Goal: Information Seeking & Learning: Learn about a topic

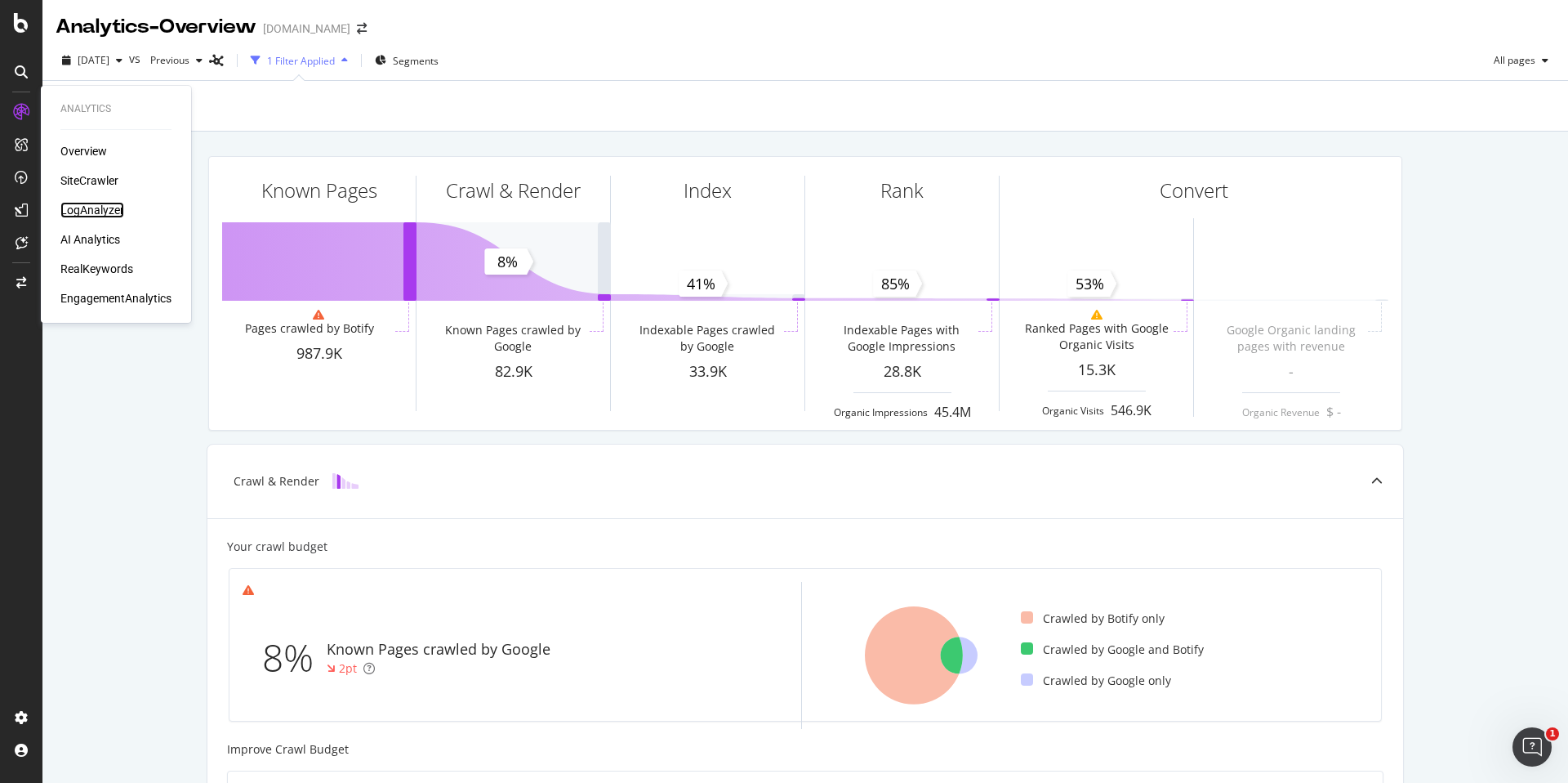
click at [94, 210] on div "LogAnalyzer" at bounding box center [93, 209] width 64 height 16
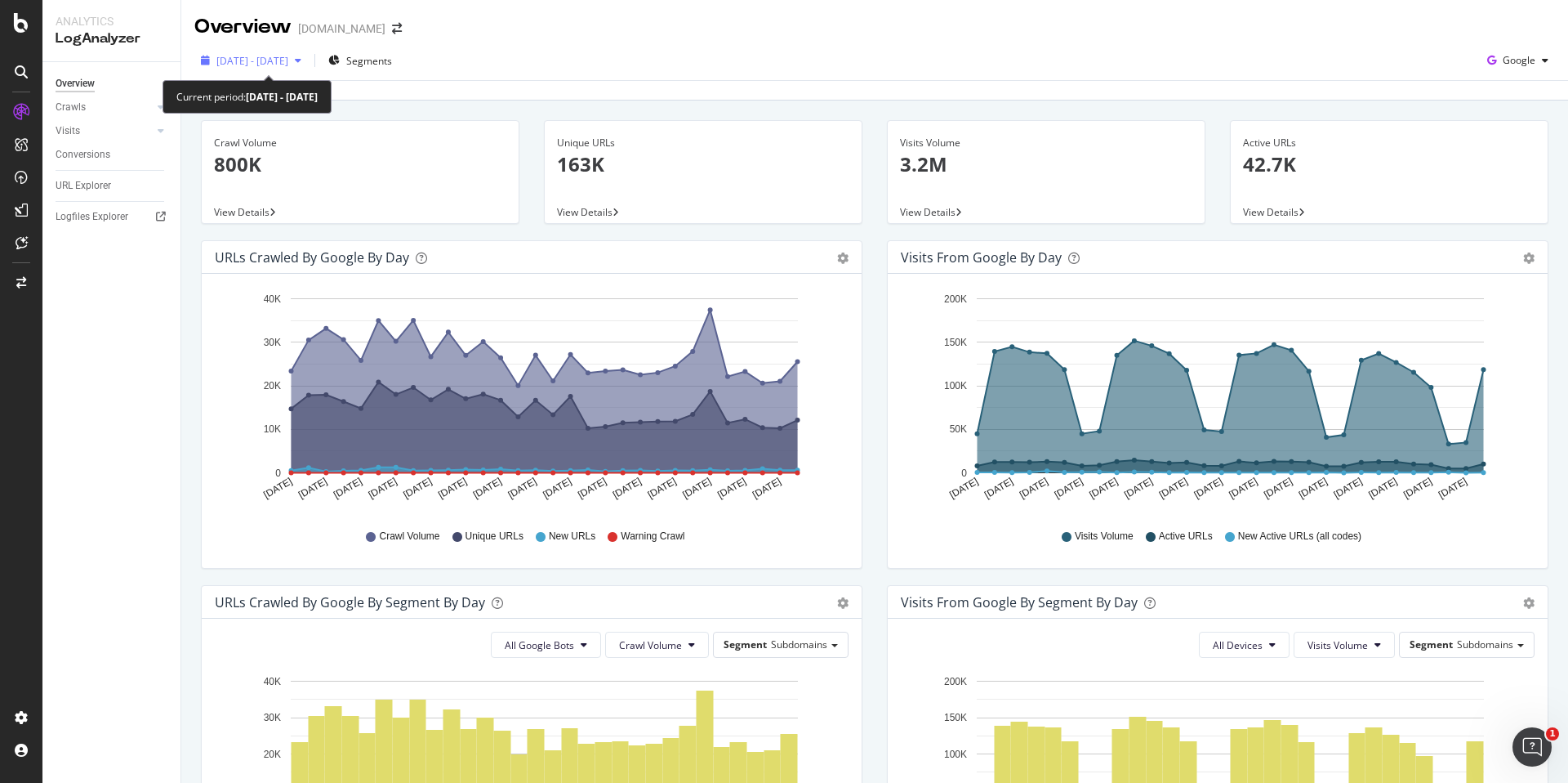
click at [302, 61] on icon "button" at bounding box center [298, 61] width 7 height 10
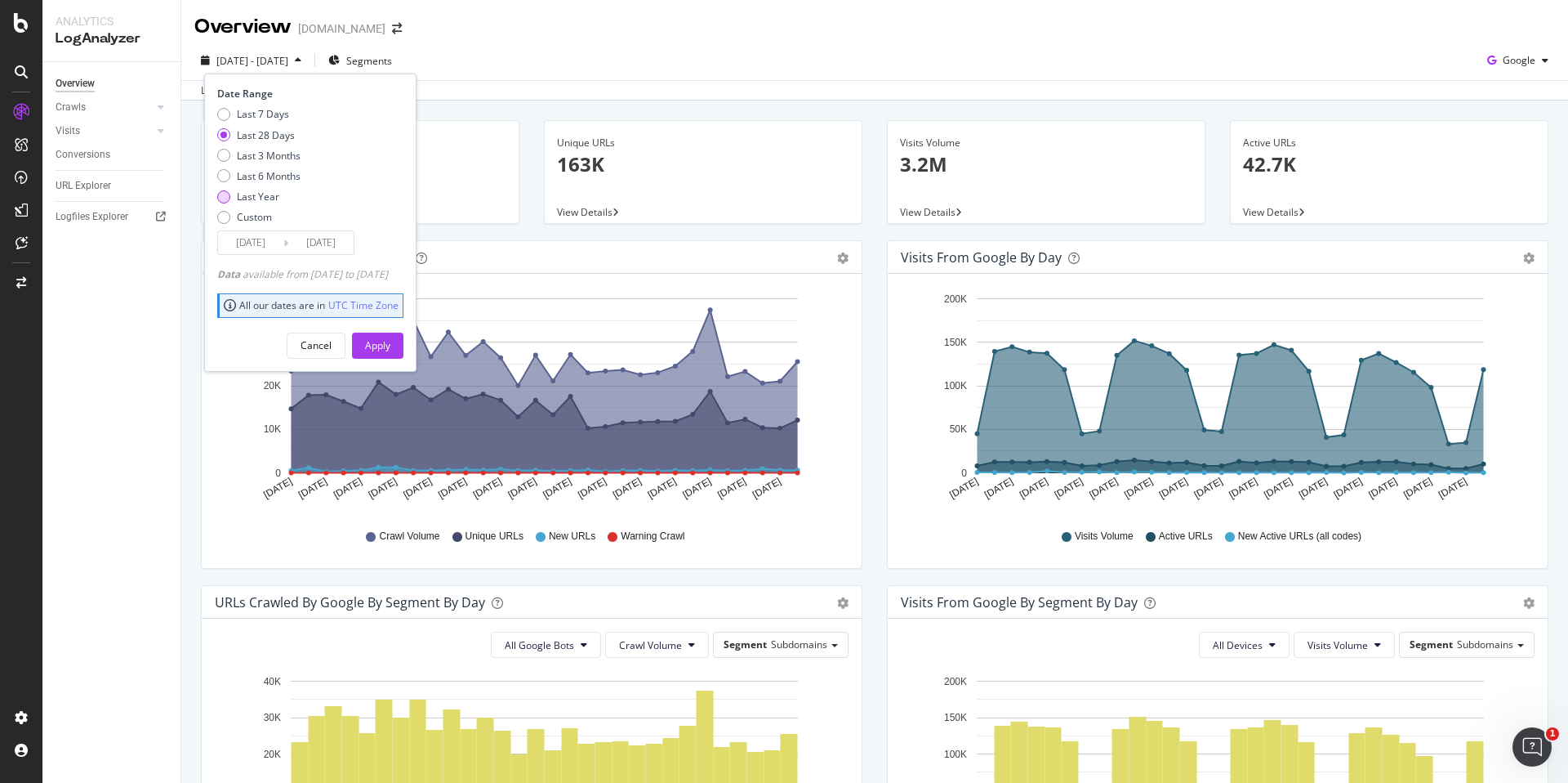
click at [266, 194] on div "Last Year" at bounding box center [258, 196] width 42 height 13
type input "2024/10/07"
click at [390, 344] on div "Apply" at bounding box center [377, 345] width 25 height 13
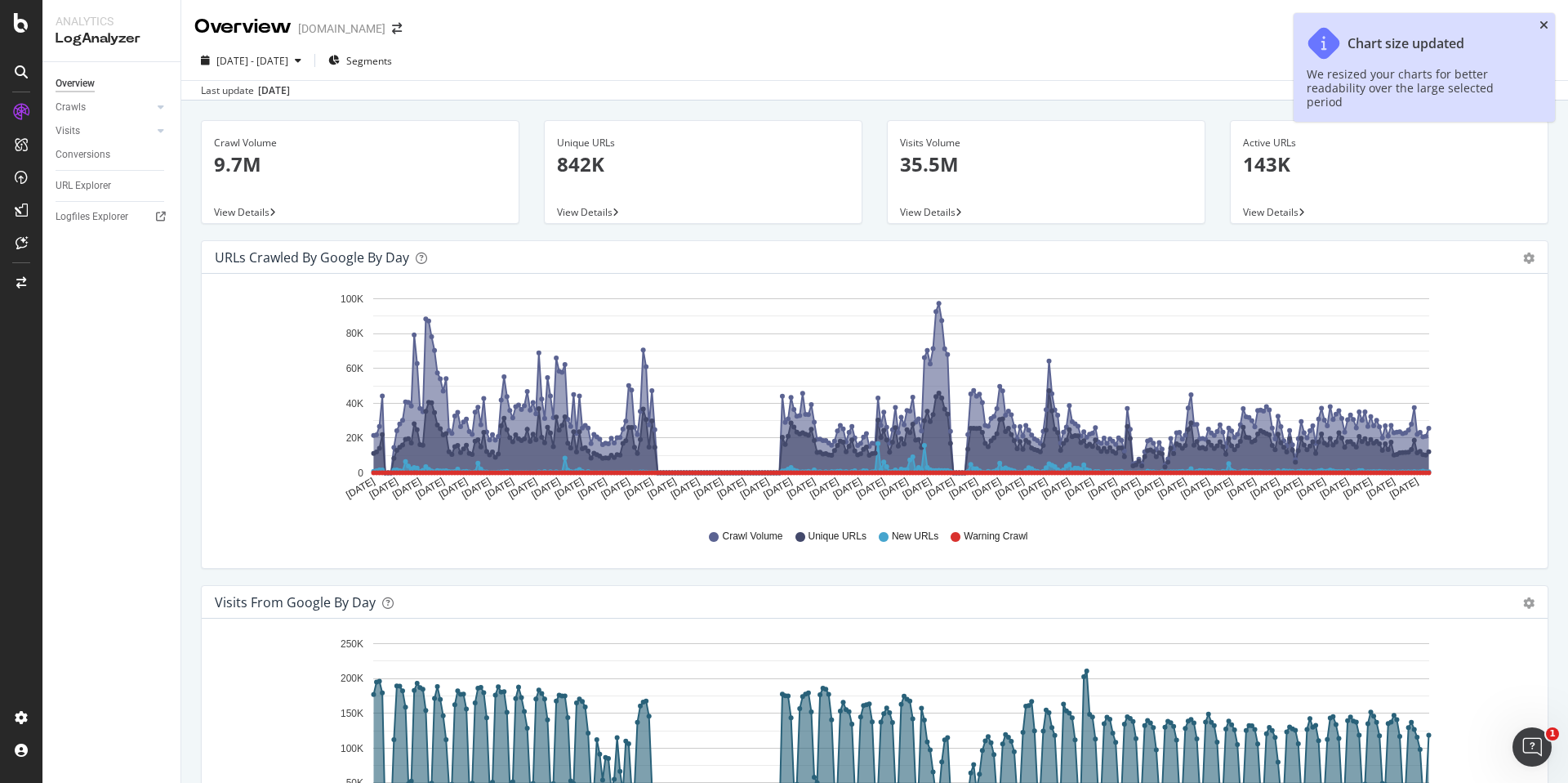
click at [1547, 24] on icon "close toast" at bounding box center [1544, 25] width 9 height 12
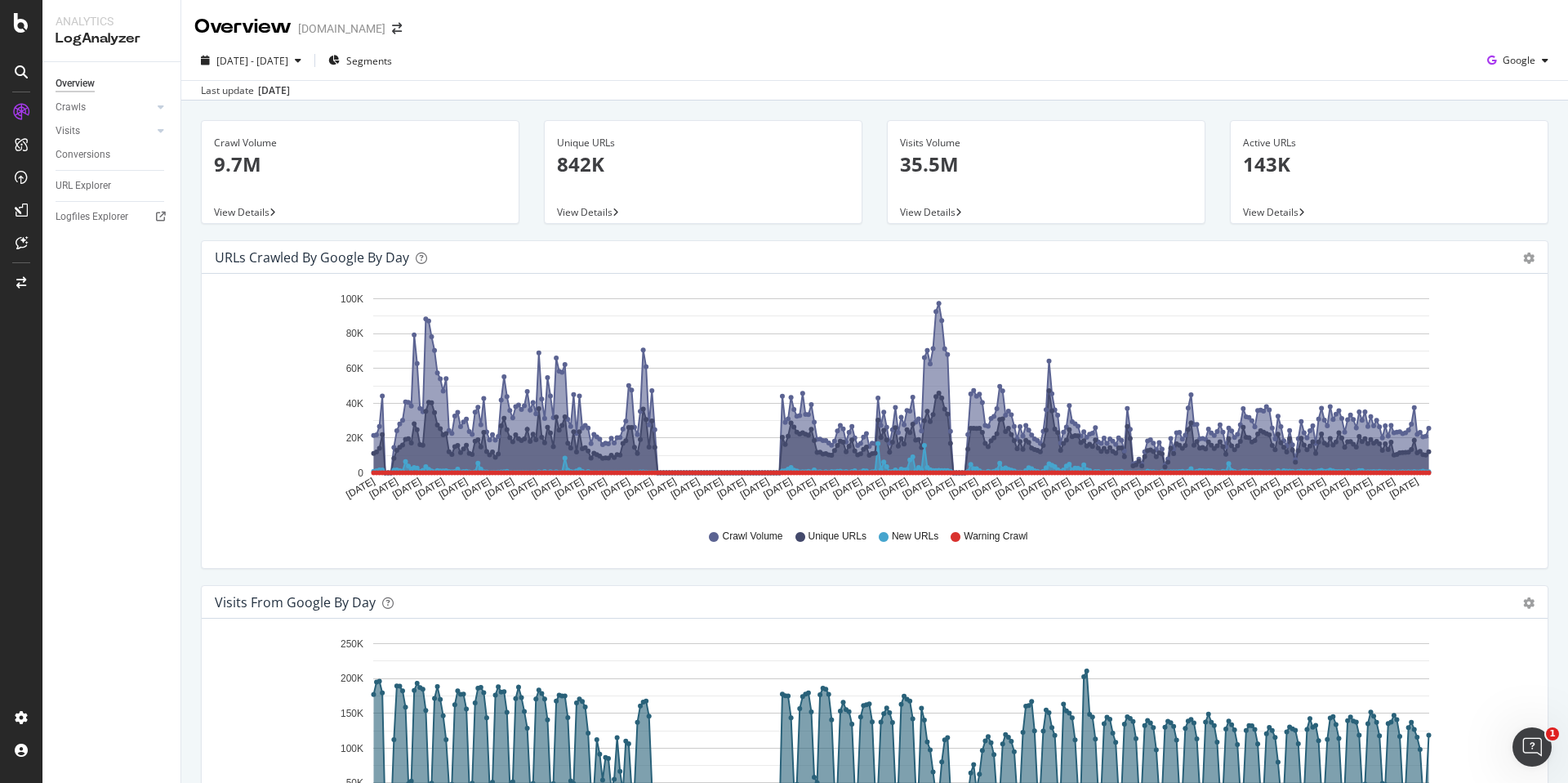
click at [591, 168] on p "842K" at bounding box center [703, 164] width 292 height 28
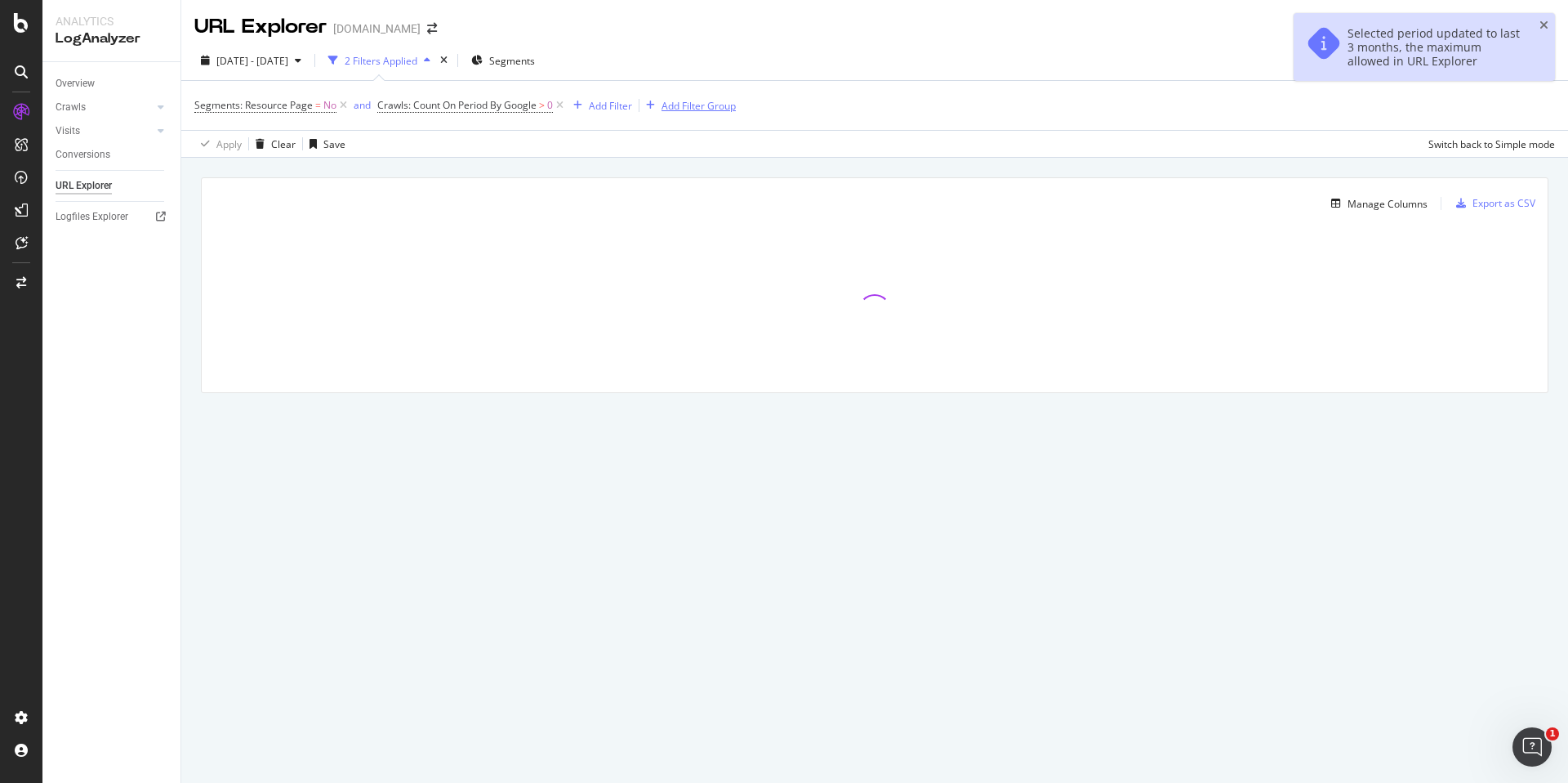
click at [676, 108] on div "Add Filter Group" at bounding box center [698, 105] width 74 height 13
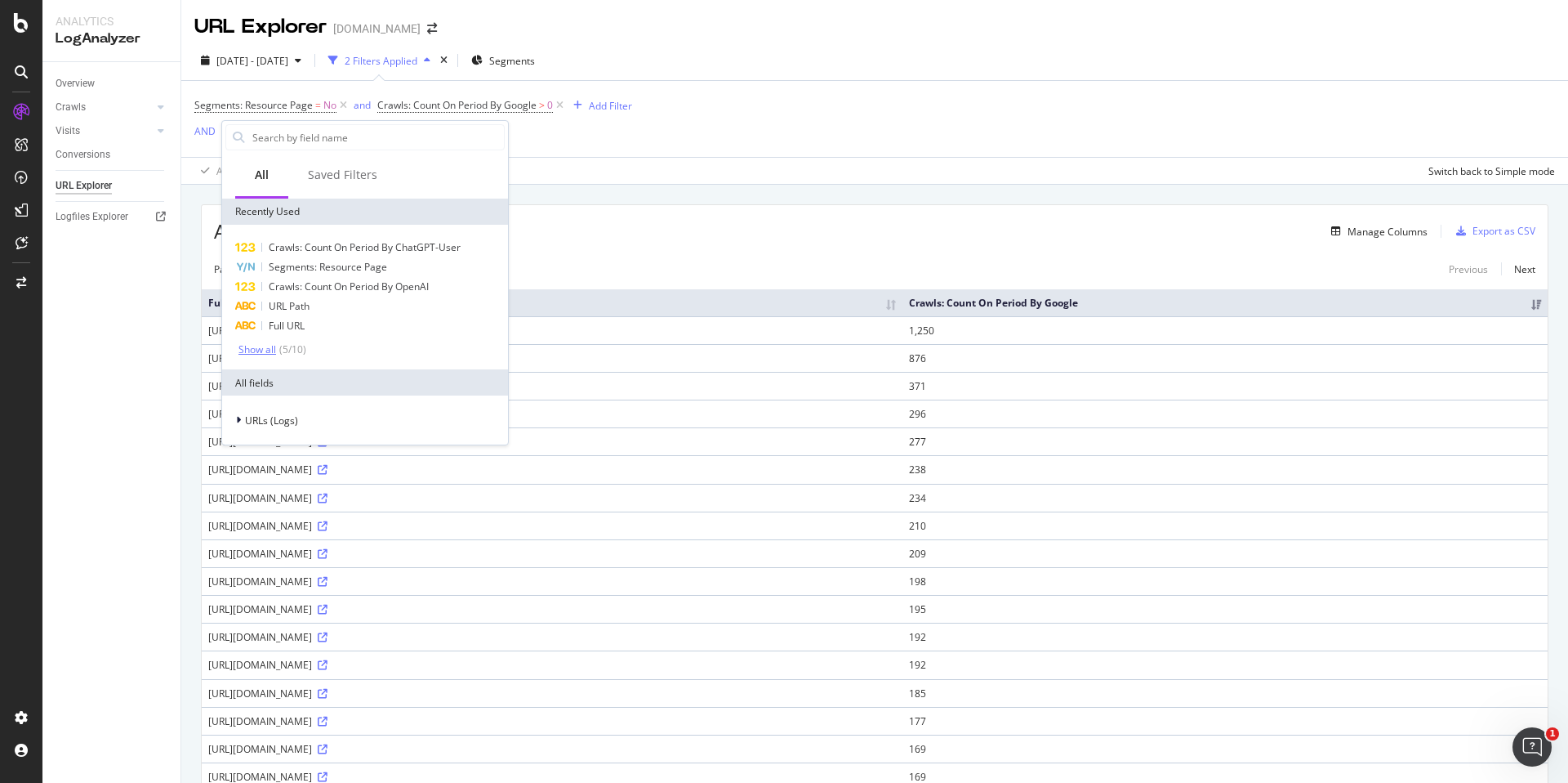
click at [270, 348] on div "Show all" at bounding box center [257, 350] width 38 height 12
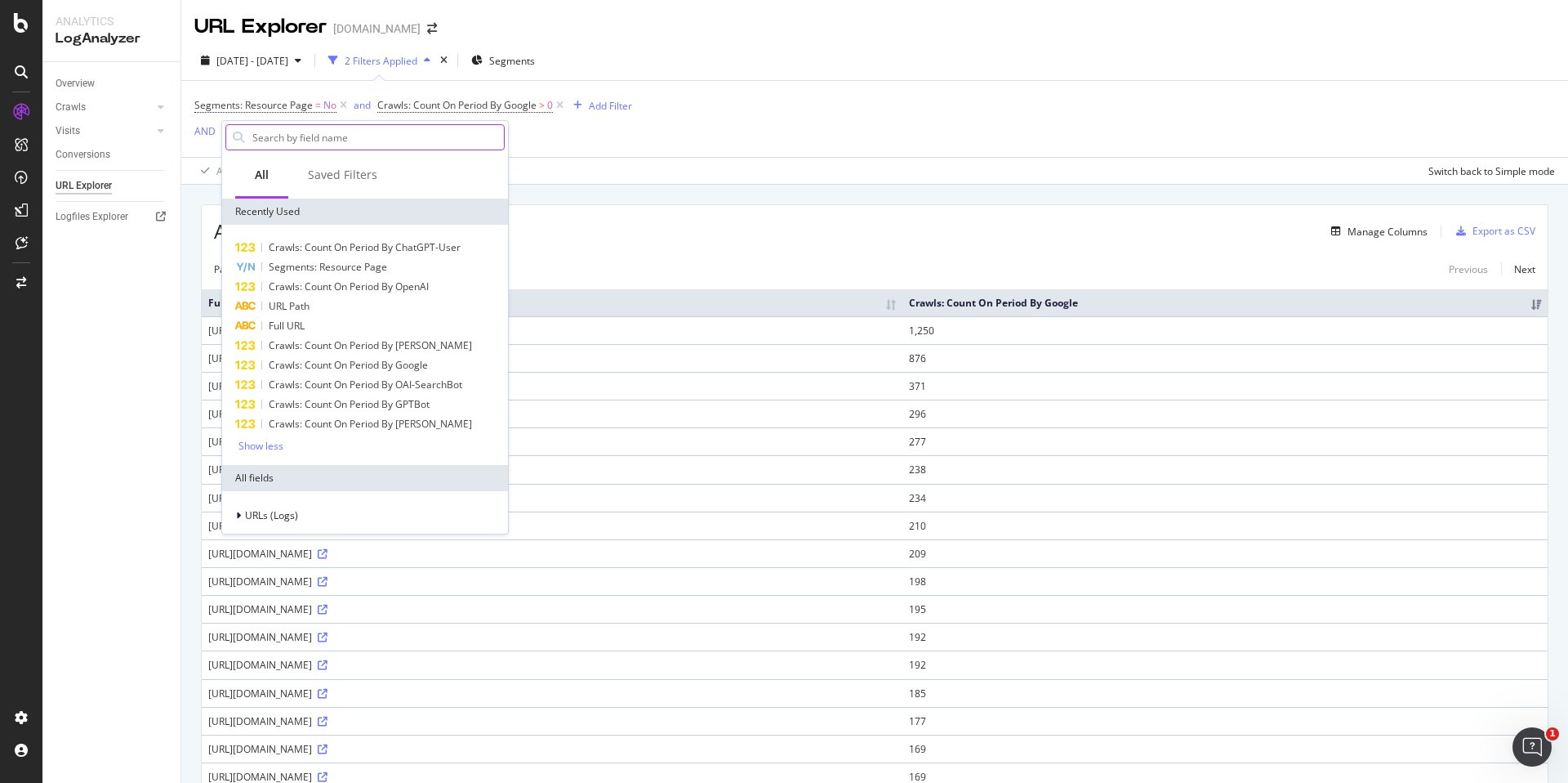
click at [319, 134] on input "text" at bounding box center [377, 137] width 254 height 24
click at [311, 320] on div "Full URL" at bounding box center [366, 325] width 280 height 19
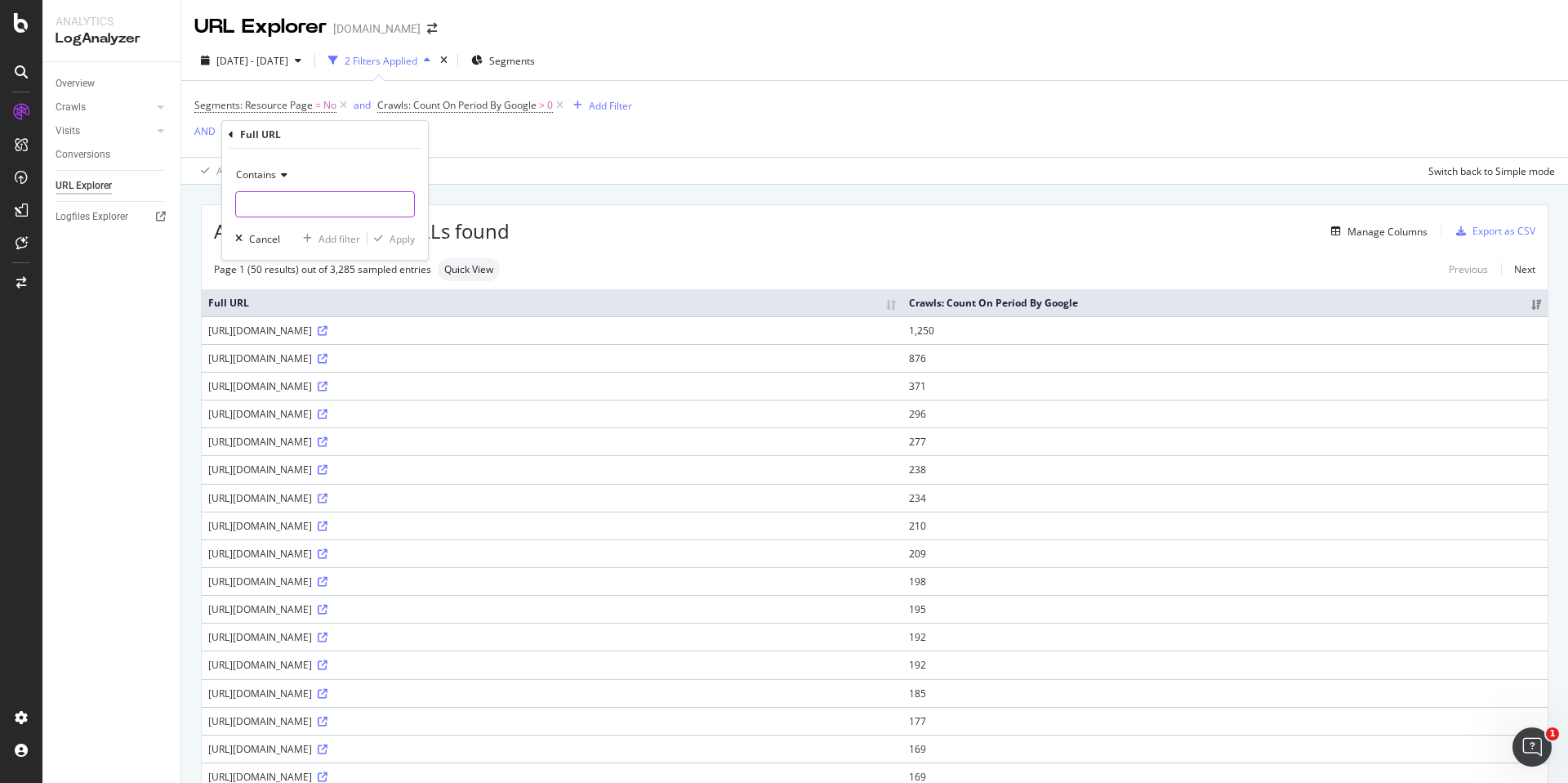
click at [297, 198] on input "text" at bounding box center [324, 204] width 178 height 26
type input "/"
type input "elastic.co/guide/"
click at [404, 242] on div "Apply" at bounding box center [402, 239] width 25 height 13
click at [422, 132] on div "Add Filter" at bounding box center [443, 135] width 43 height 13
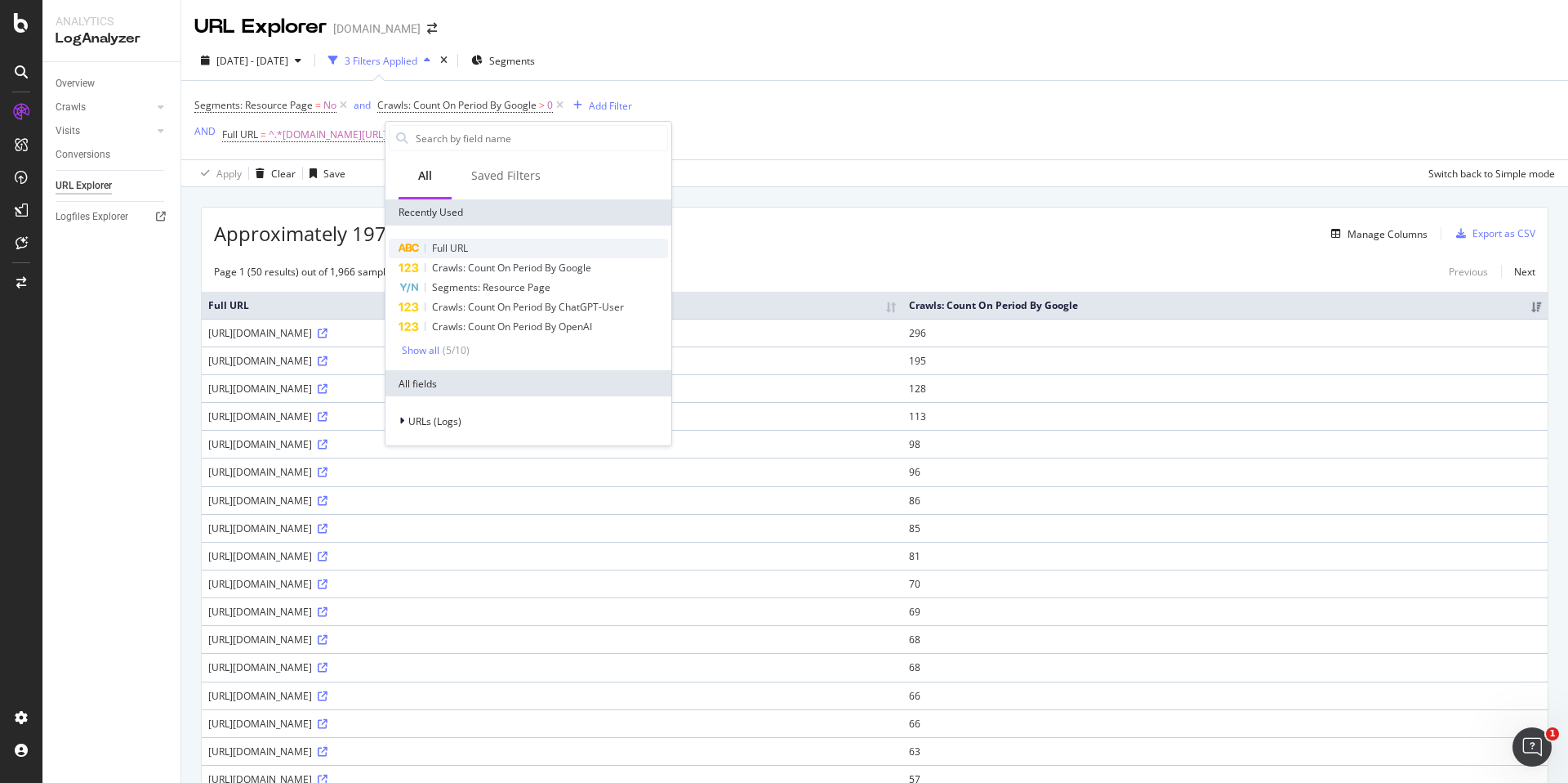
click at [462, 254] on span "Full URL" at bounding box center [450, 248] width 36 height 13
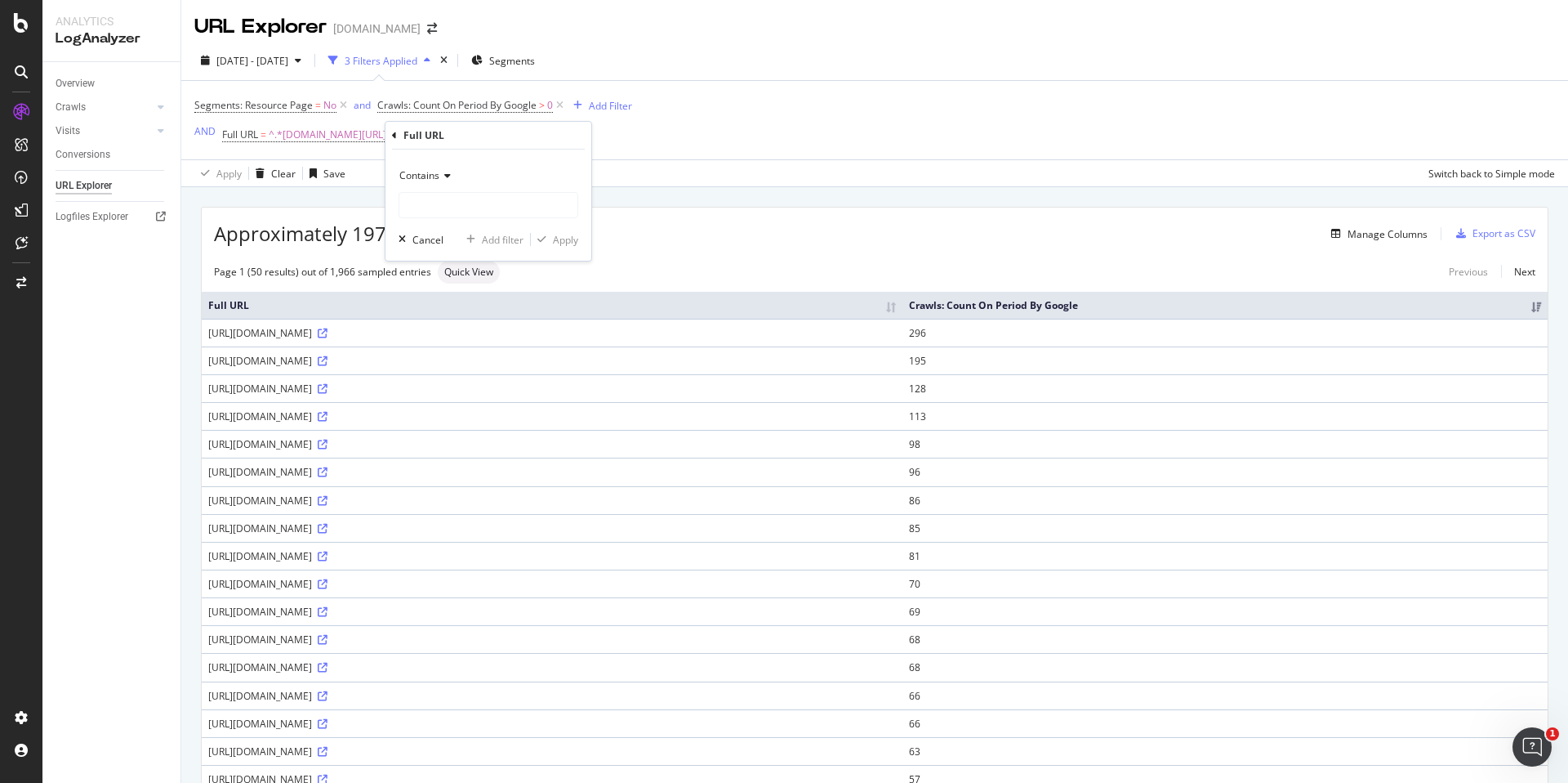
click at [440, 175] on icon at bounding box center [446, 176] width 12 height 10
drag, startPoint x: 461, startPoint y: 359, endPoint x: 457, endPoint y: 272, distance: 87.1
click at [461, 359] on span "Doesn't contain" at bounding box center [442, 358] width 71 height 13
click at [445, 204] on input "text" at bounding box center [488, 205] width 178 height 26
type input "/current/"
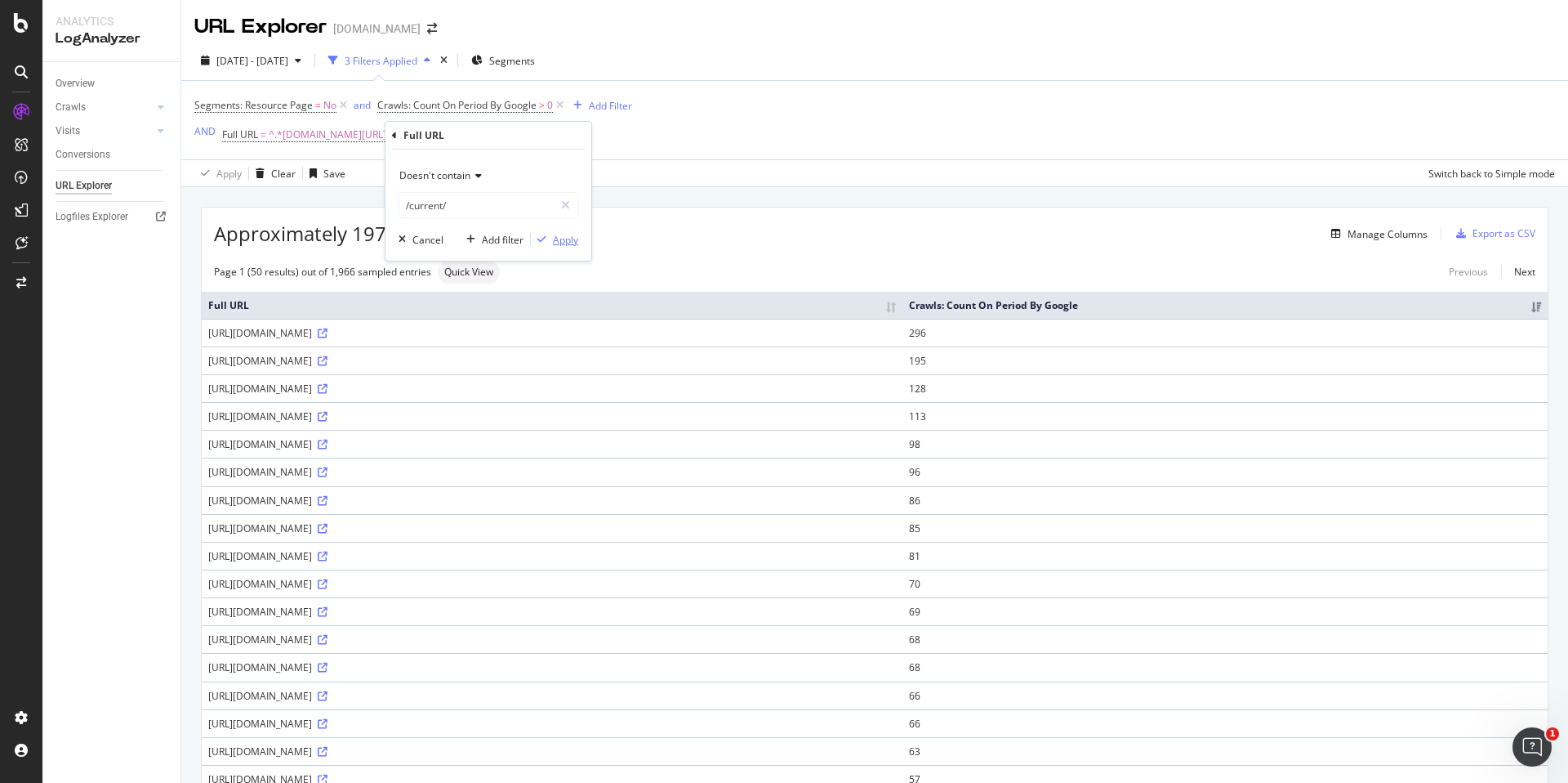
click at [568, 244] on div "Apply" at bounding box center [565, 239] width 25 height 13
click at [328, 528] on icon at bounding box center [323, 528] width 10 height 10
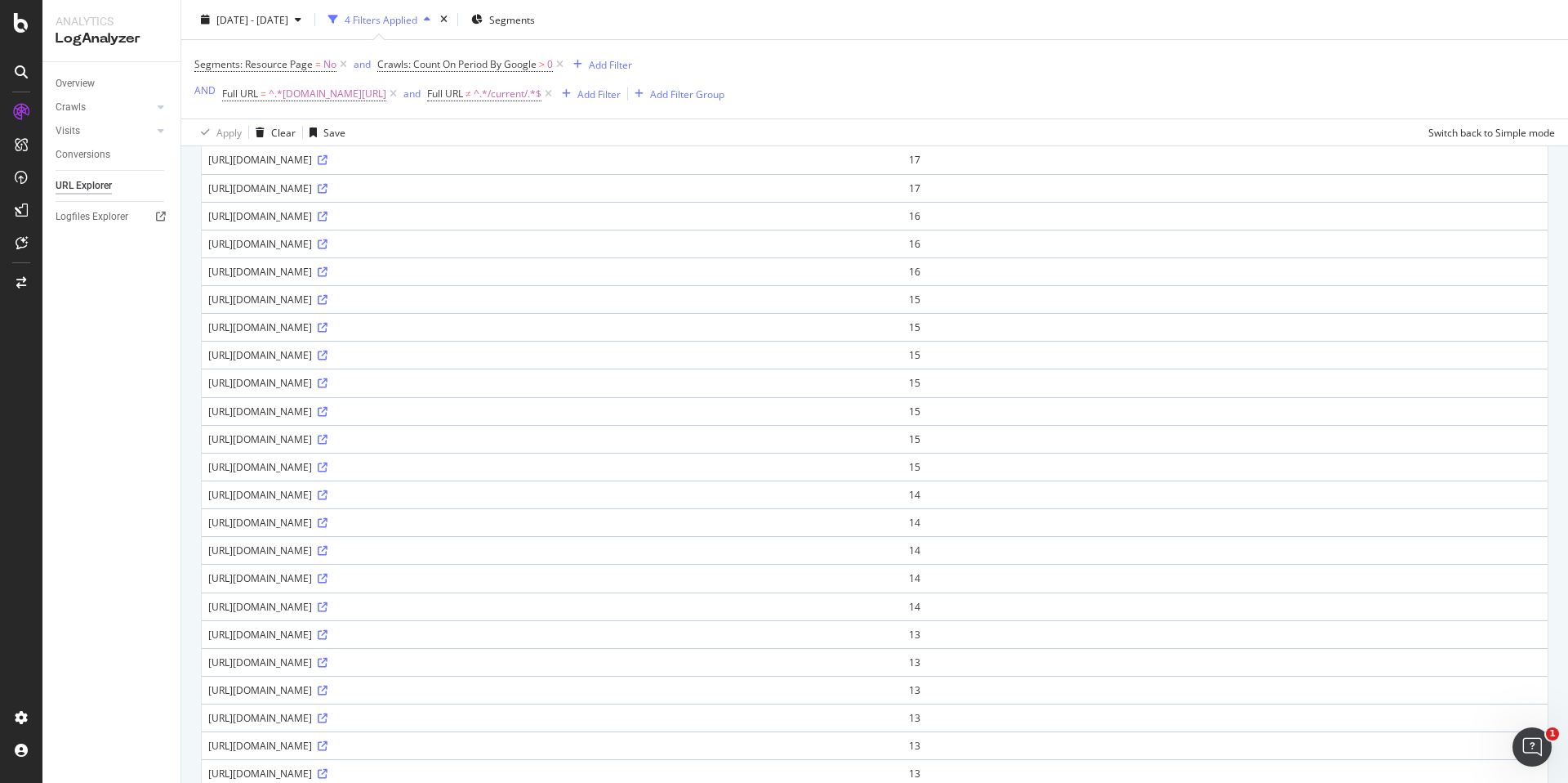
scroll to position [1007, 0]
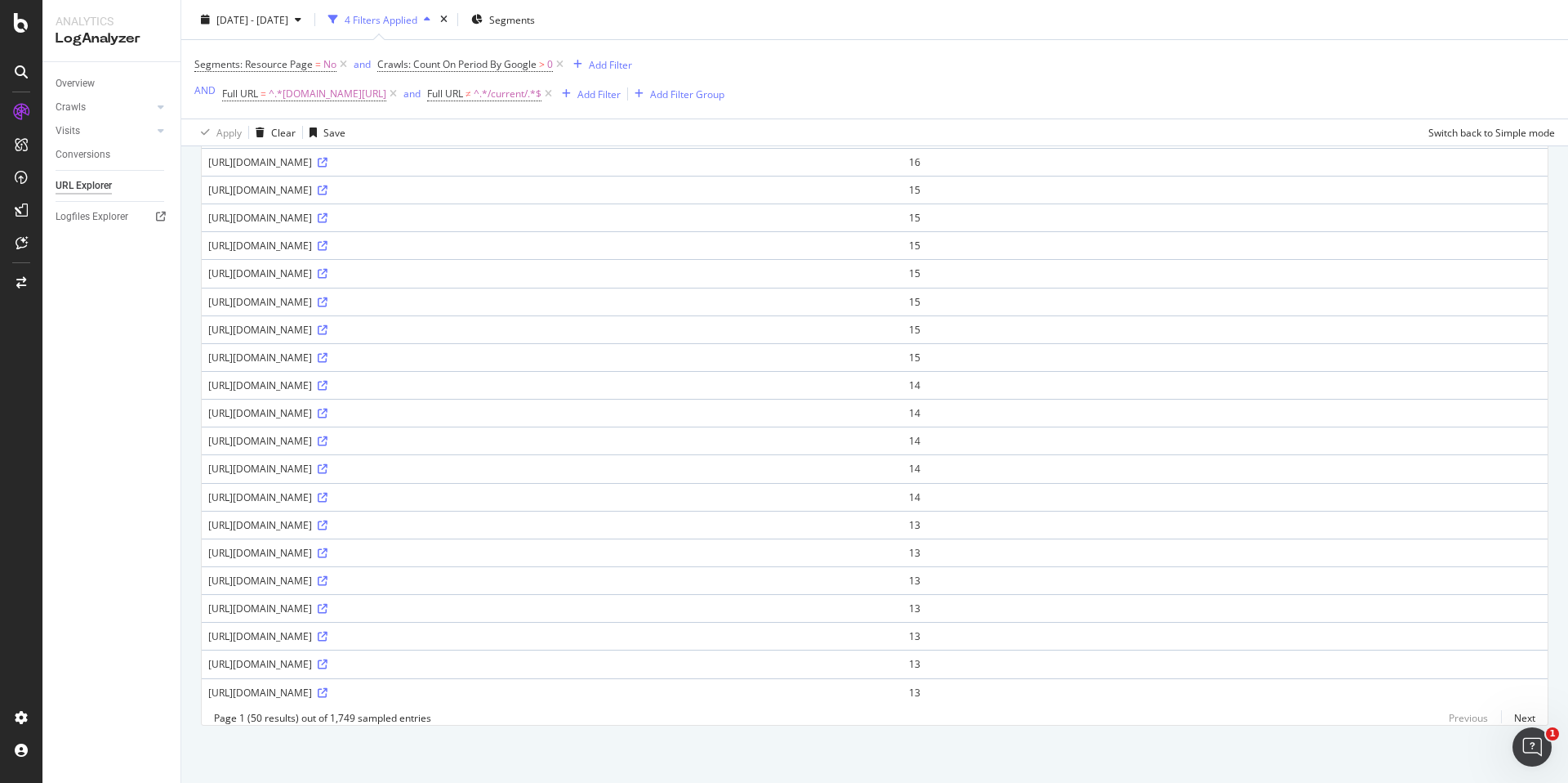
click at [98, 351] on div "Overview Crawls Daily Distribution Segments Distribution HTTP Codes Resources V…" at bounding box center [111, 422] width 138 height 721
click at [1528, 716] on link "Next" at bounding box center [1518, 718] width 35 height 24
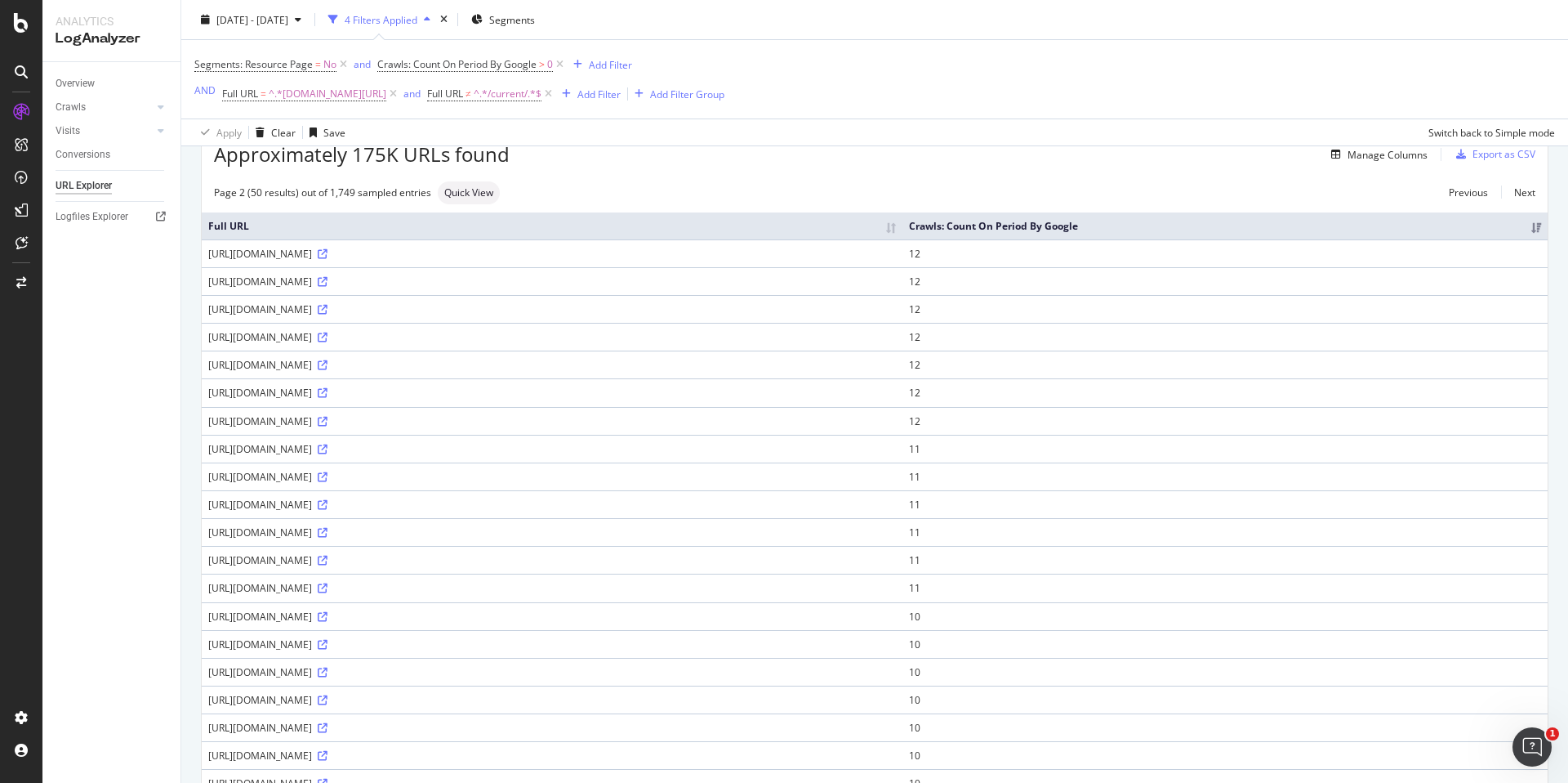
scroll to position [0, 0]
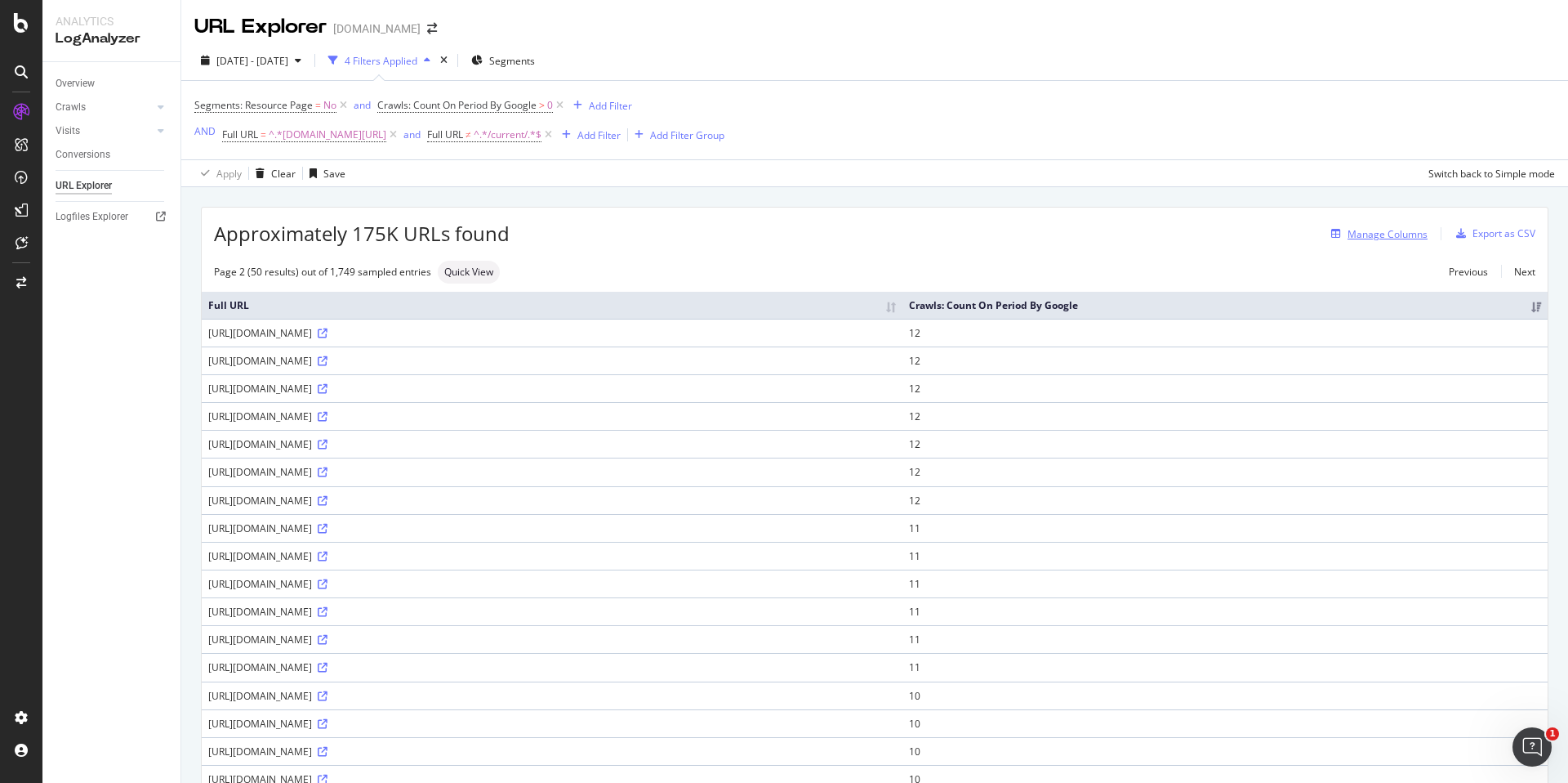
click at [1405, 233] on div "Manage Columns" at bounding box center [1387, 233] width 80 height 13
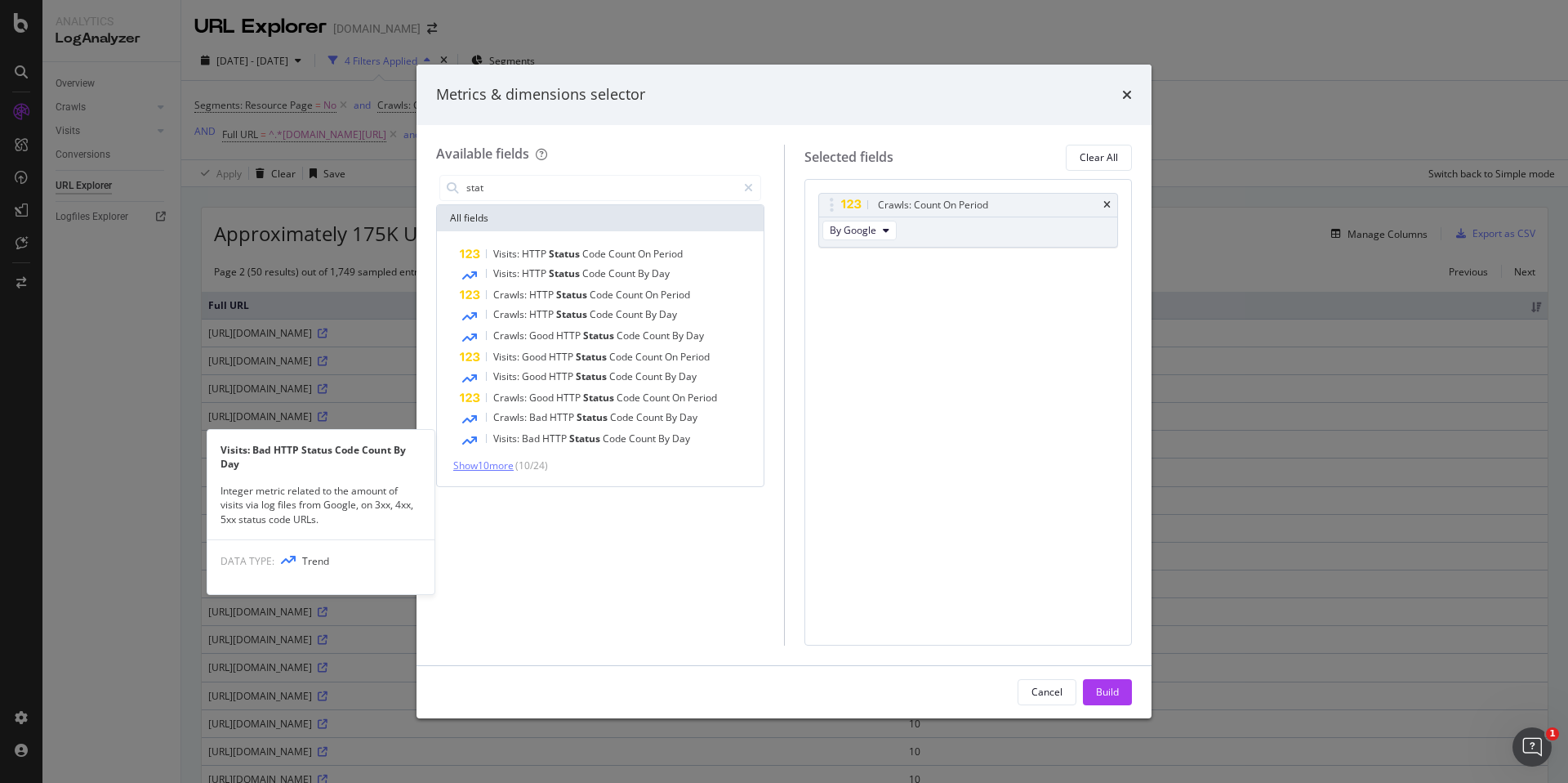
type input "stat"
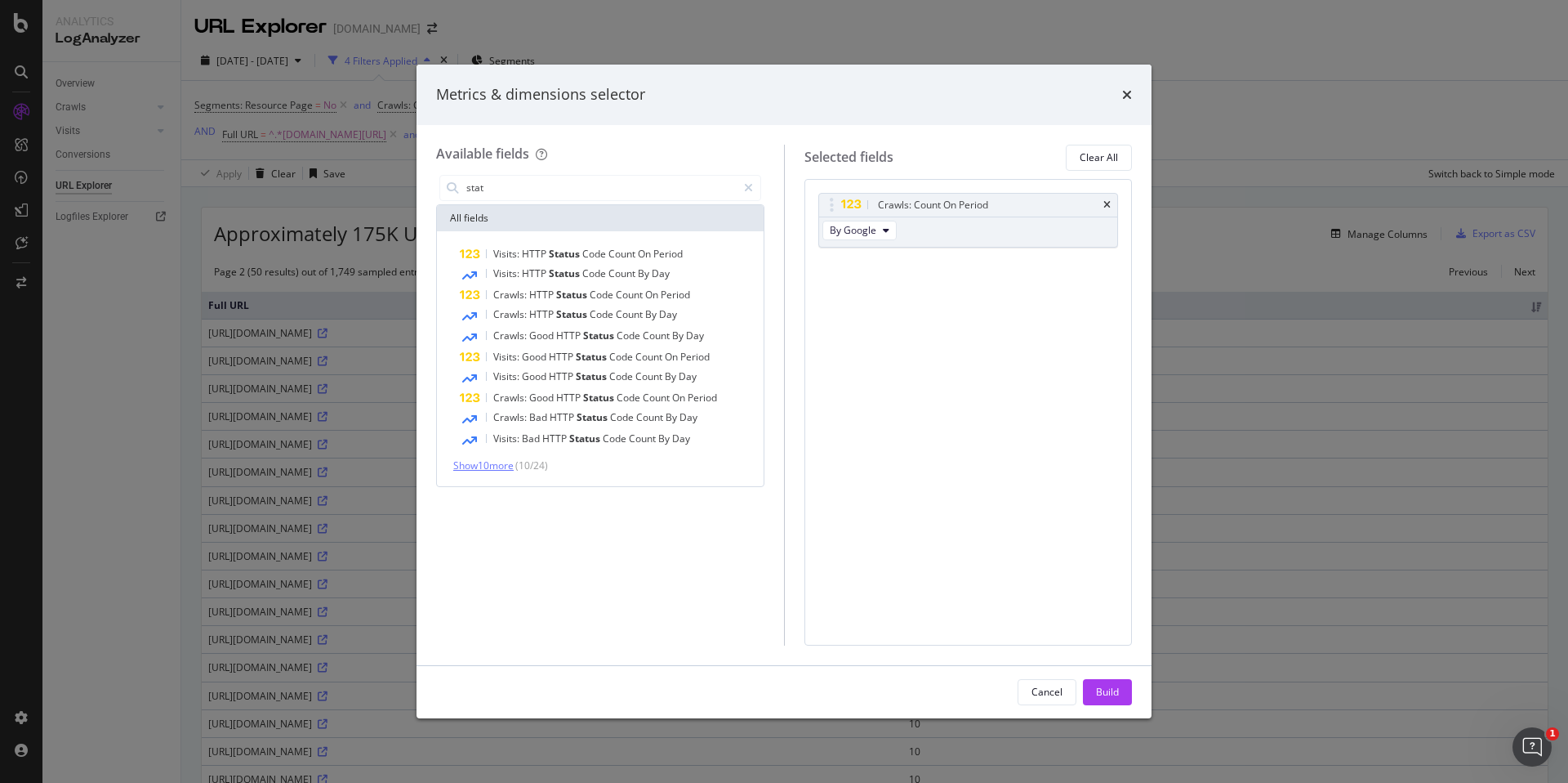
click at [486, 470] on span "Show 10 more" at bounding box center [484, 465] width 61 height 13
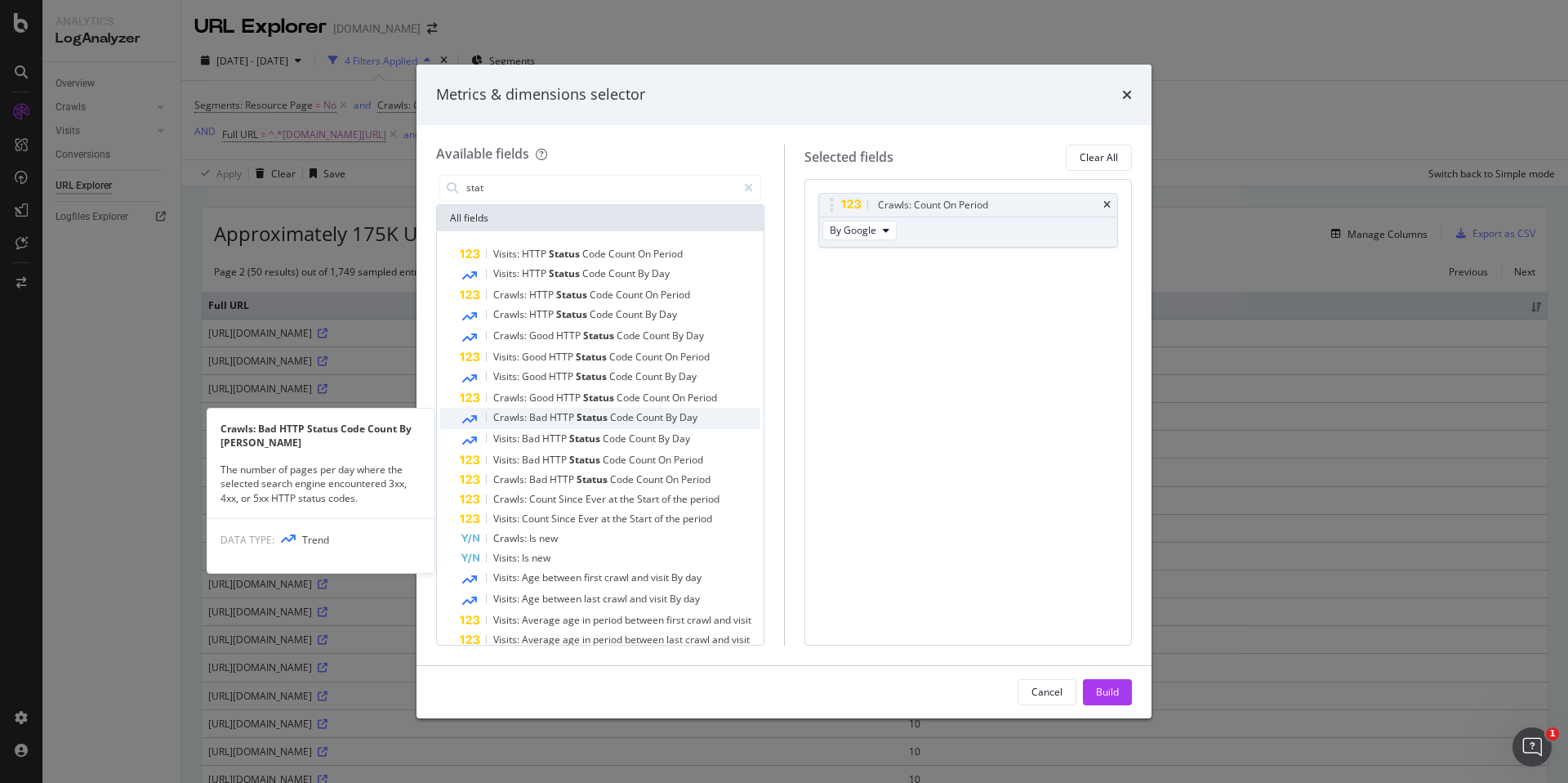
scroll to position [40, 0]
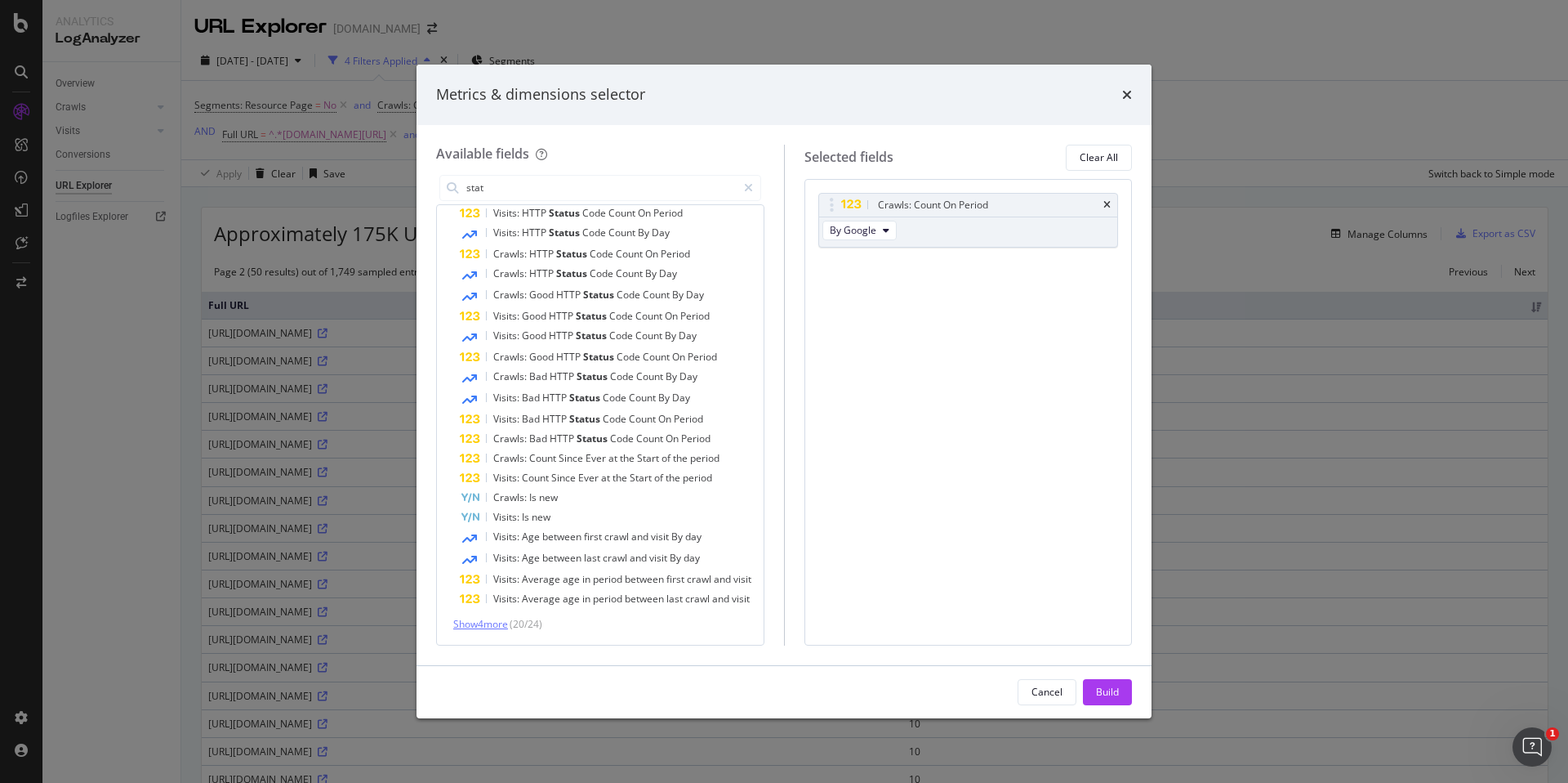
click at [481, 627] on span "Show 4 more" at bounding box center [480, 624] width 55 height 13
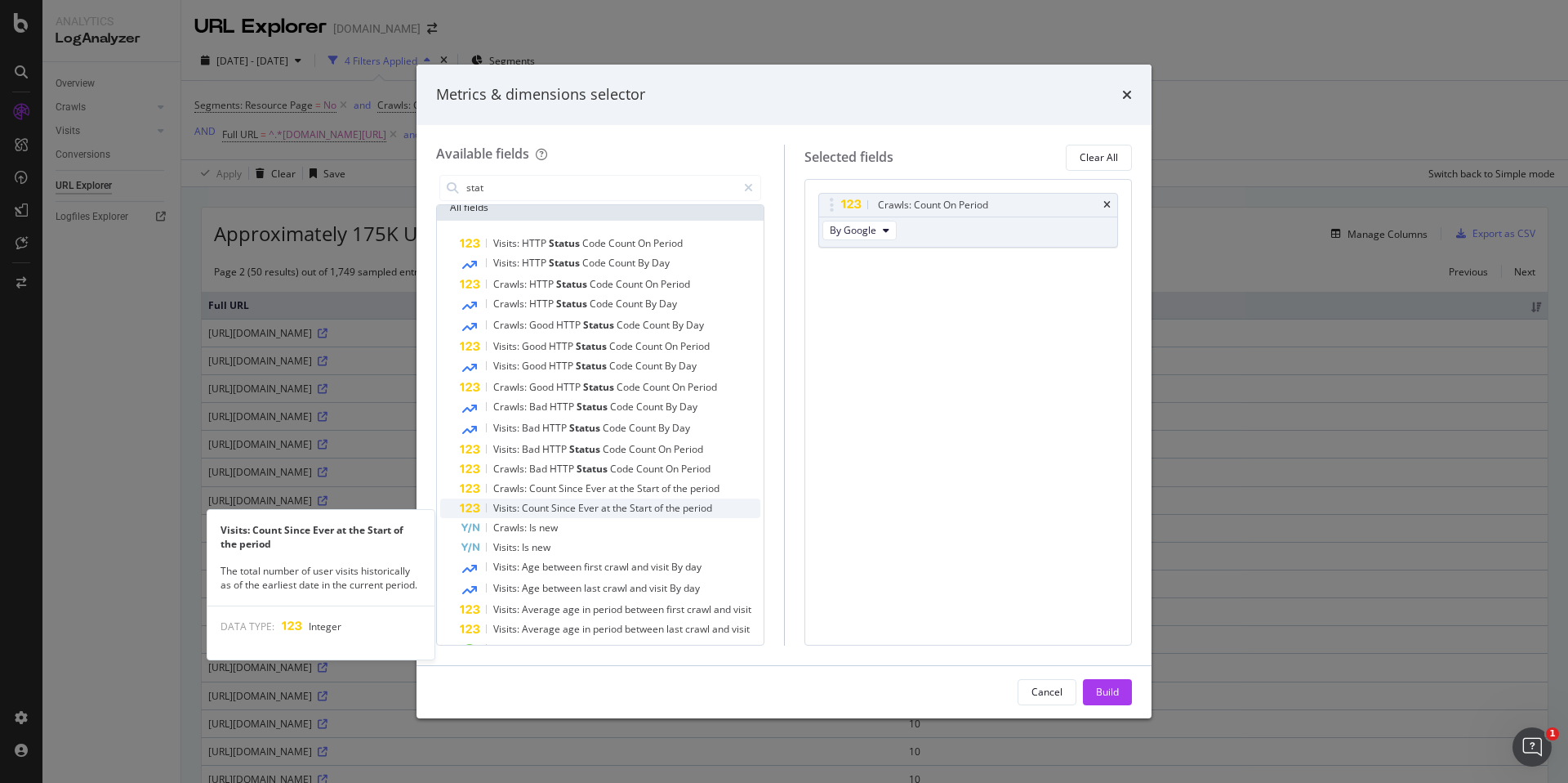
scroll to position [0, 0]
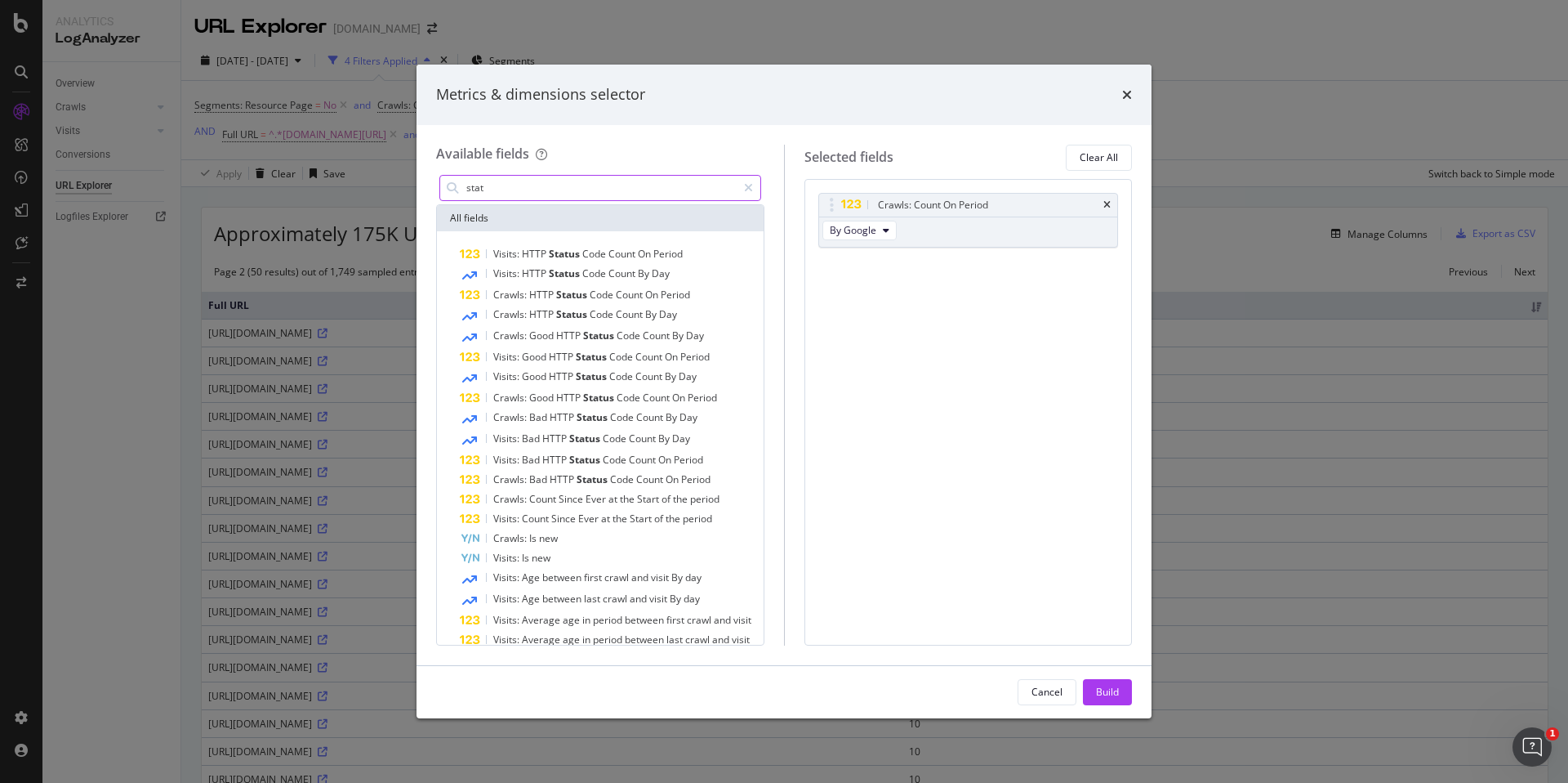
click at [520, 190] on input "stat" at bounding box center [601, 187] width 272 height 24
click at [1122, 97] on icon "times" at bounding box center [1127, 95] width 10 height 13
